Goal: Register for event/course

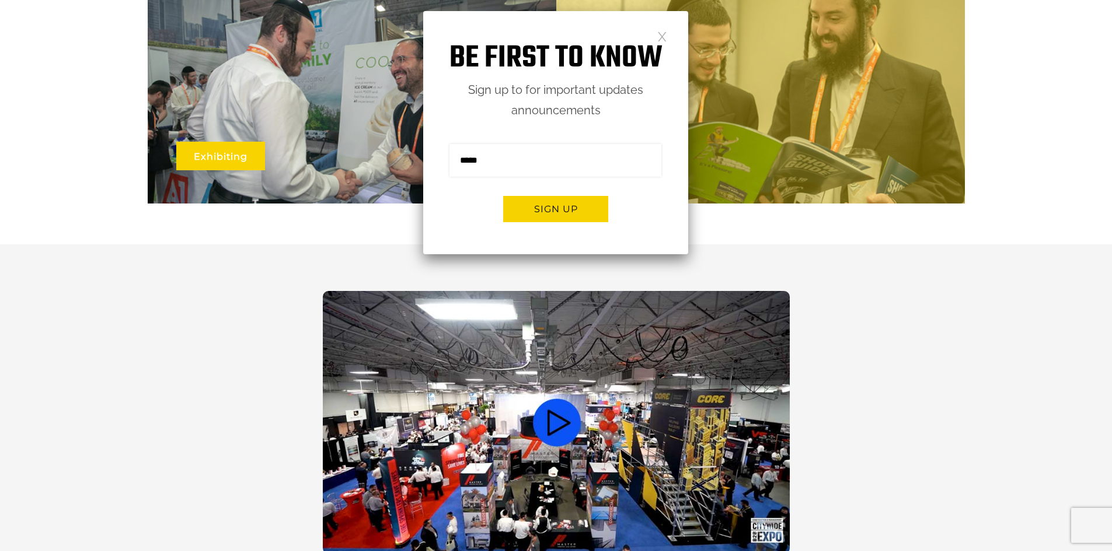
scroll to position [875, 0]
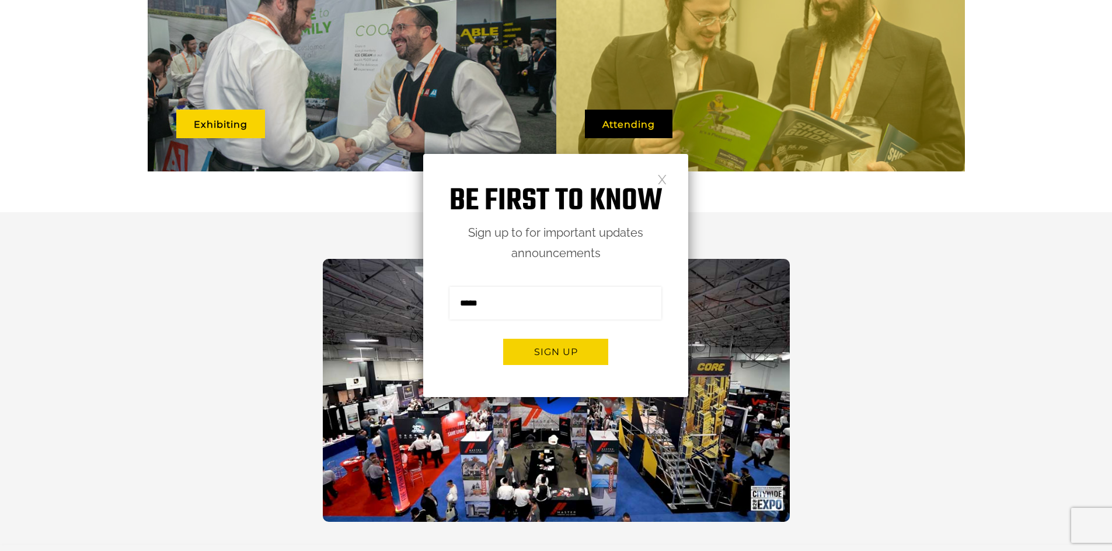
click at [661, 177] on link at bounding box center [662, 179] width 10 height 10
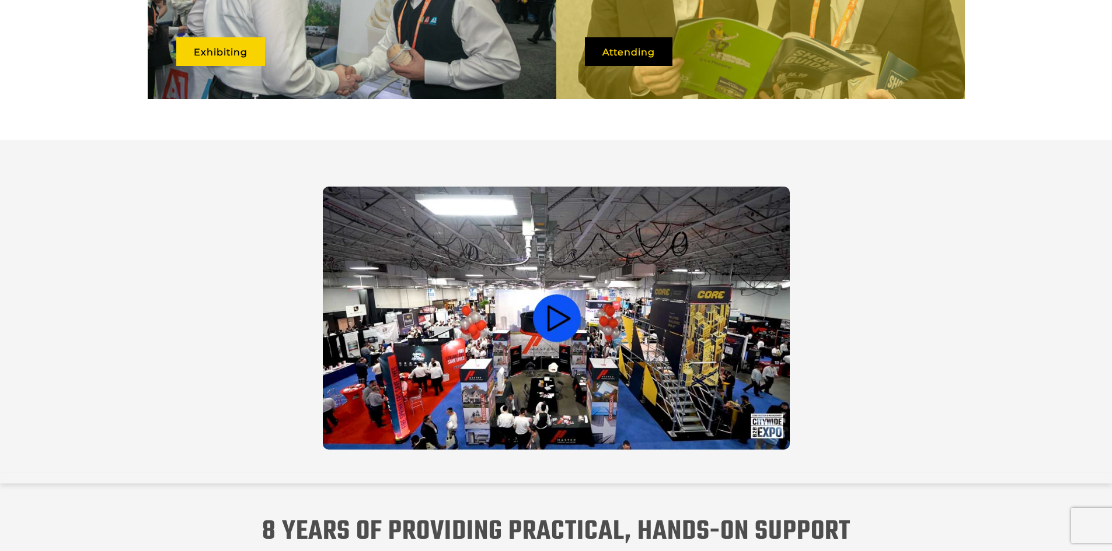
scroll to position [934, 0]
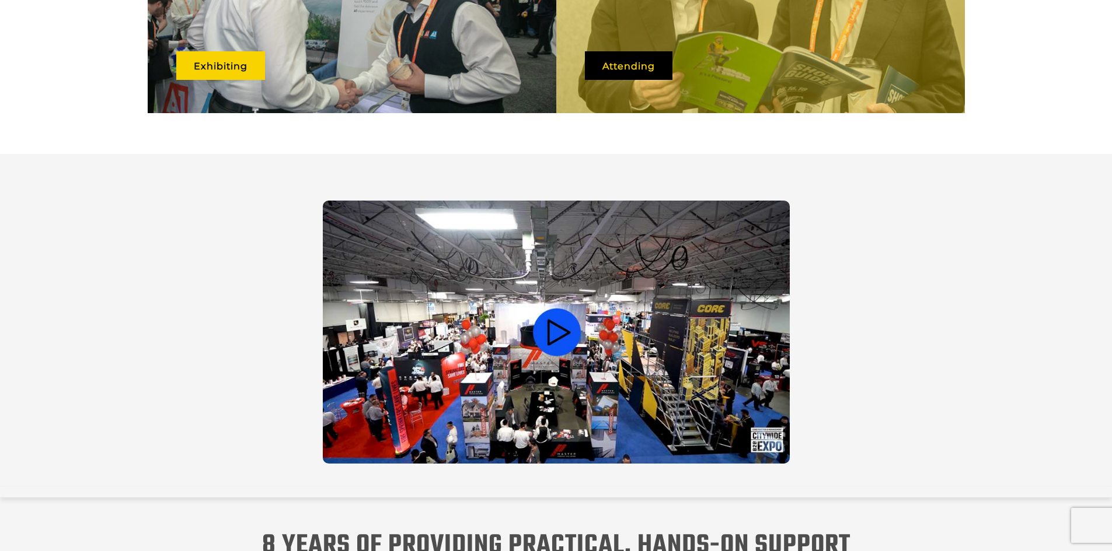
click at [561, 318] on video at bounding box center [556, 332] width 467 height 263
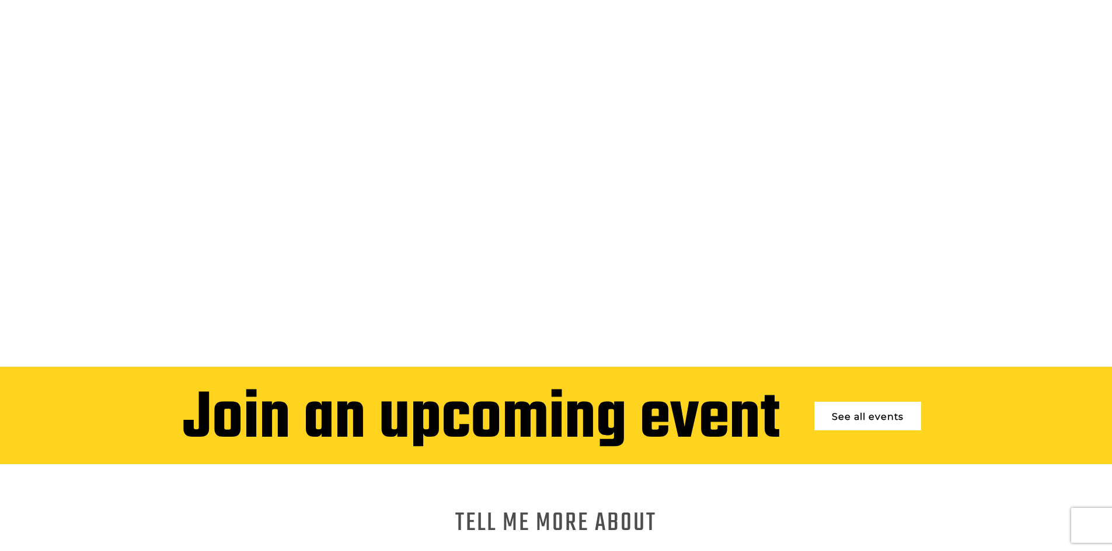
scroll to position [292, 0]
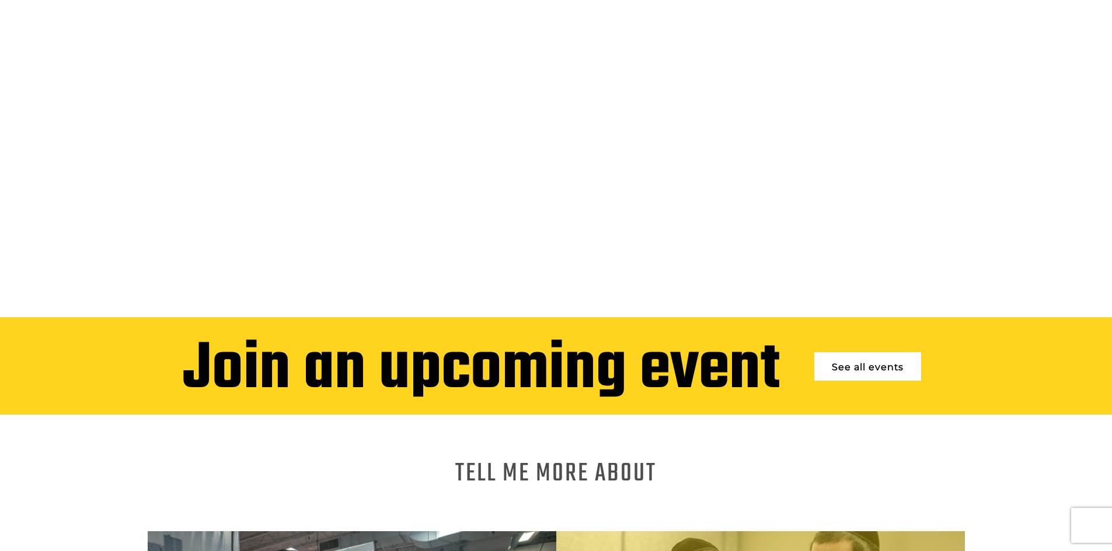
click at [902, 352] on link "See all events" at bounding box center [867, 366] width 107 height 29
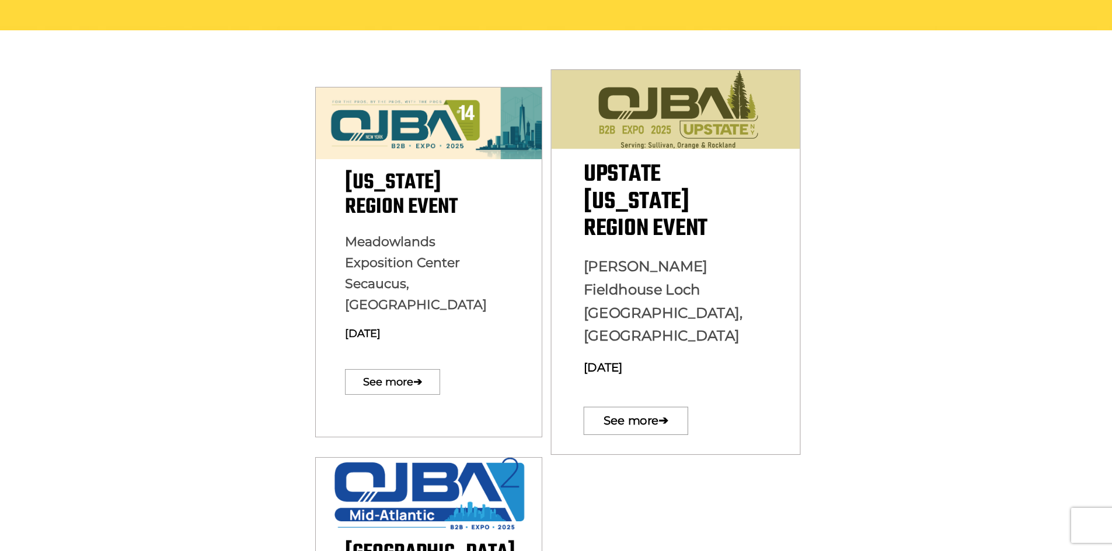
click at [648, 291] on span "Paul Gerry Fieldhouse Loch Sheldrake, NY" at bounding box center [663, 301] width 159 height 87
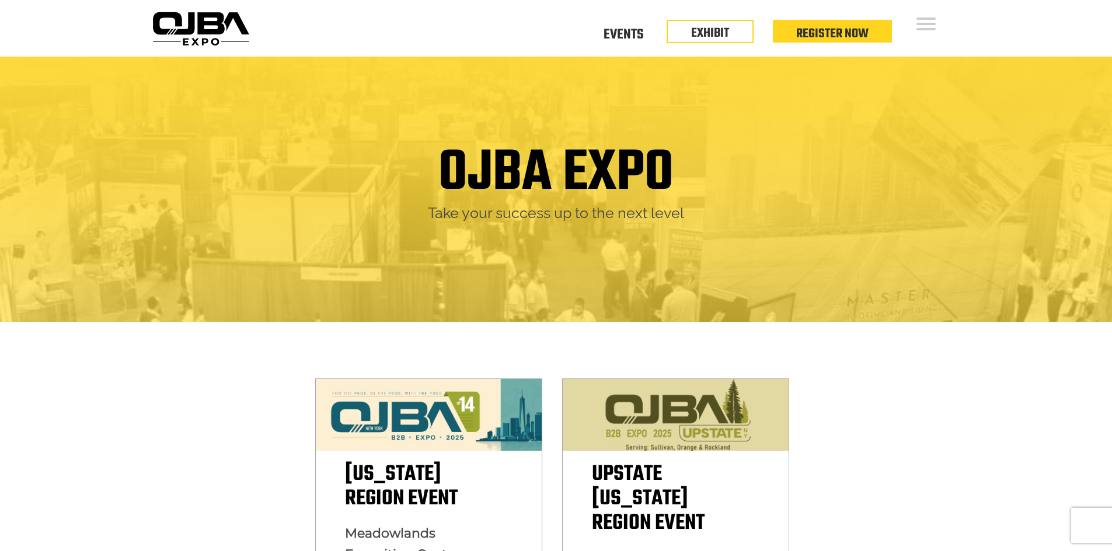
scroll to position [292, 0]
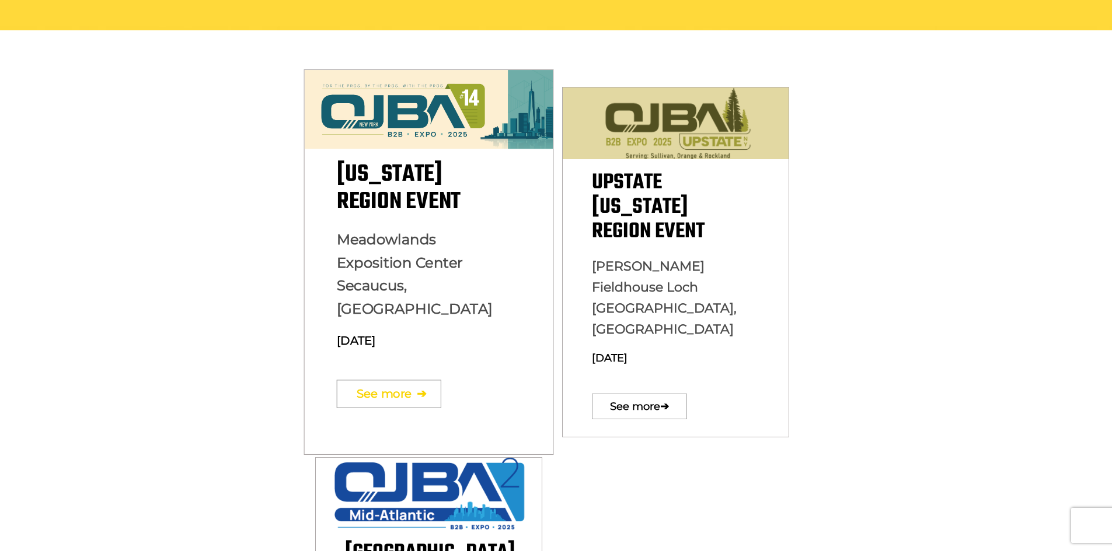
click at [415, 380] on link "See more ➔" at bounding box center [388, 394] width 104 height 28
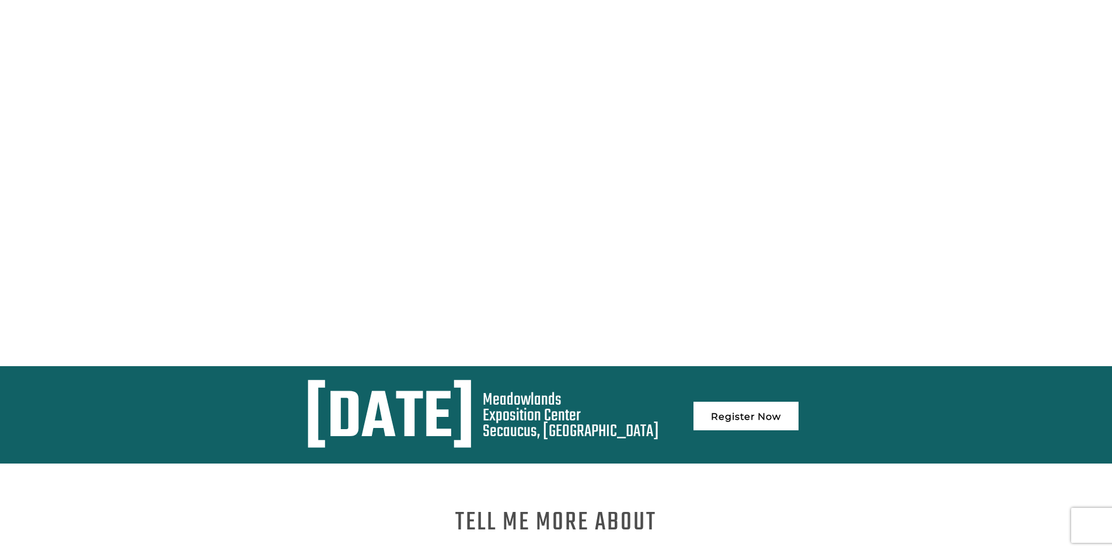
scroll to position [292, 0]
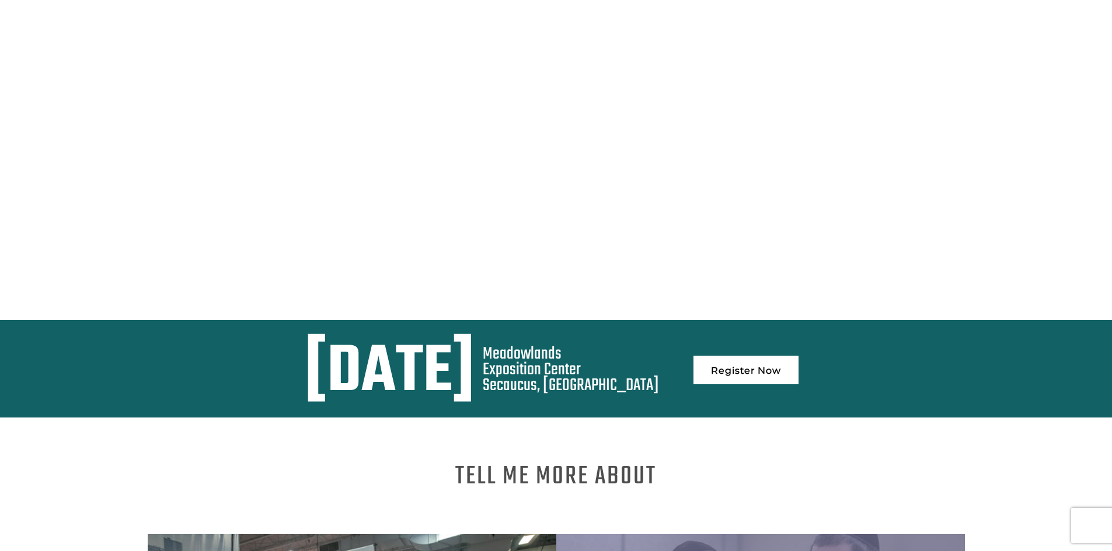
click at [798, 356] on link "Register Now" at bounding box center [745, 370] width 105 height 29
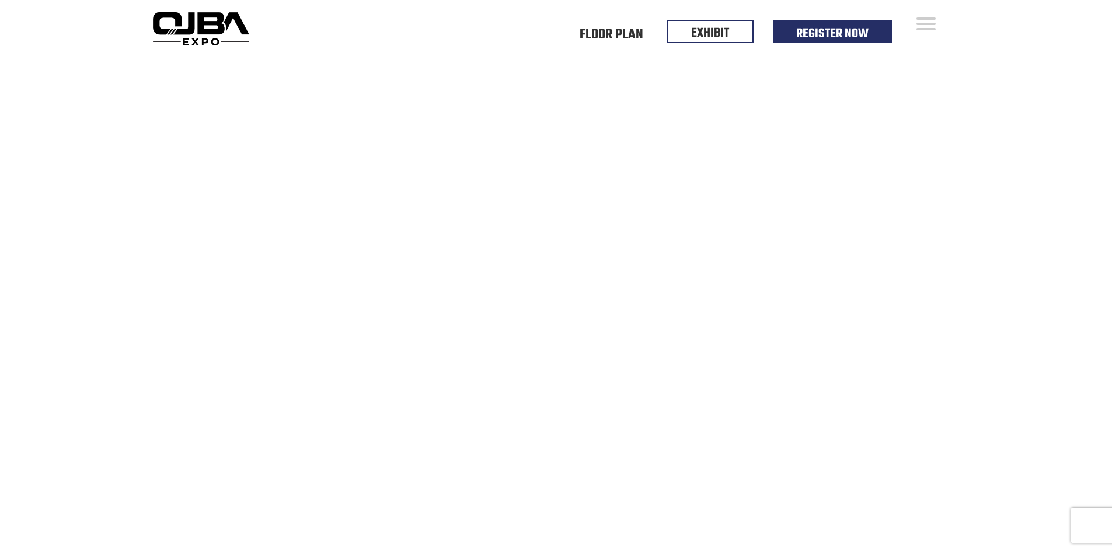
scroll to position [292, 0]
